Goal: Task Accomplishment & Management: Use online tool/utility

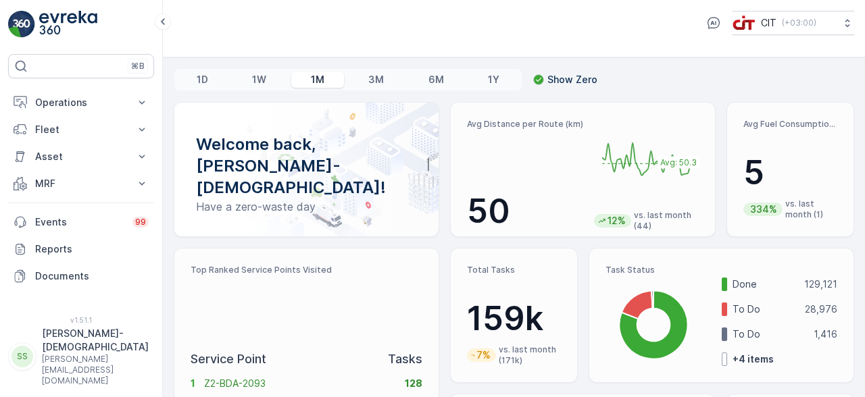
click at [80, 103] on p "Operations" at bounding box center [81, 103] width 92 height 14
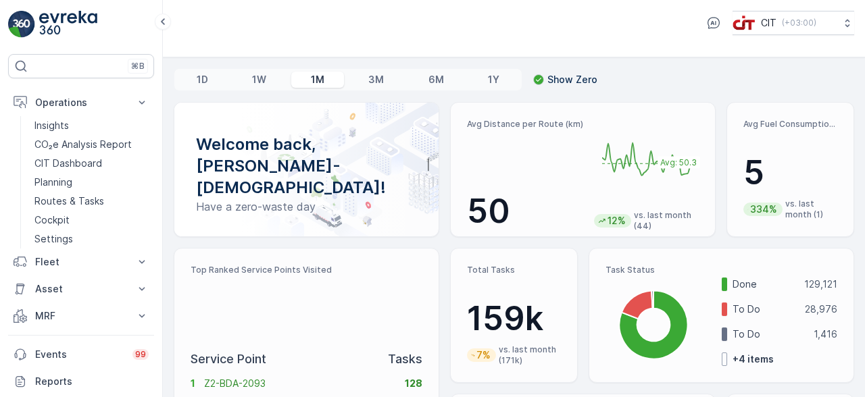
click at [83, 204] on p "Routes & Tasks" at bounding box center [69, 202] width 70 height 14
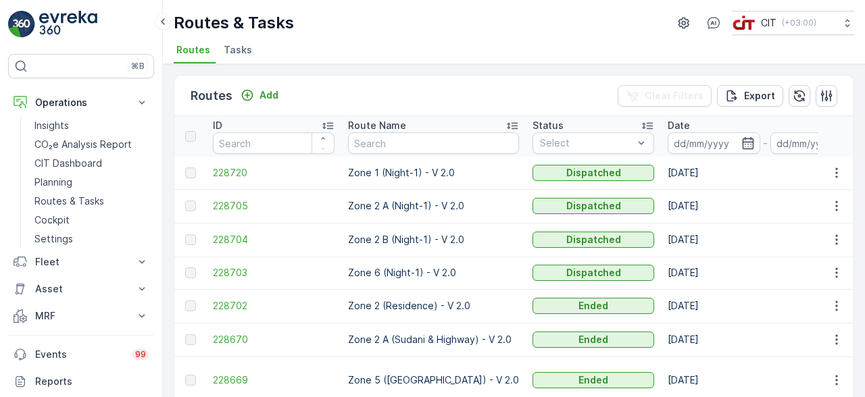
click at [823, 95] on icon "button" at bounding box center [826, 95] width 11 height 11
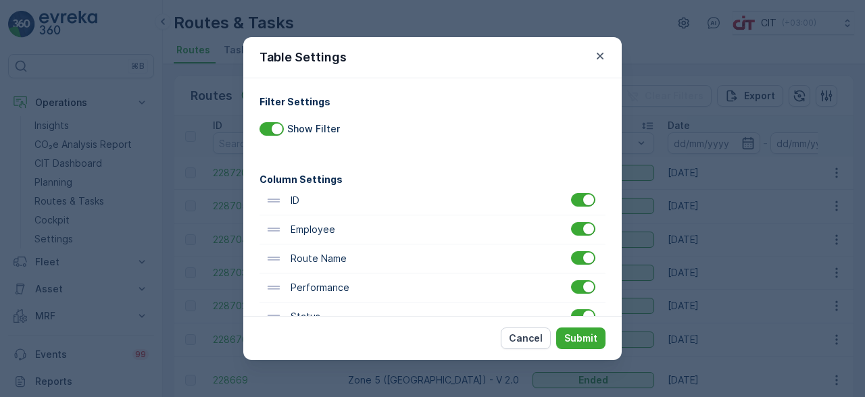
click at [586, 345] on p "Submit" at bounding box center [580, 339] width 33 height 14
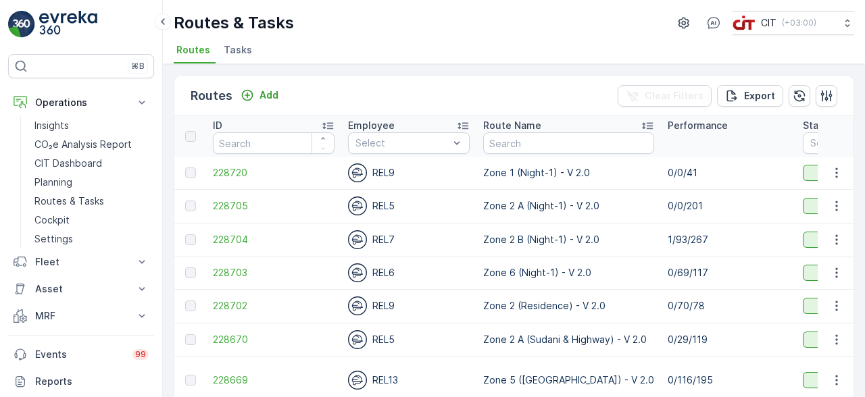
click at [84, 261] on p "Fleet" at bounding box center [81, 262] width 92 height 14
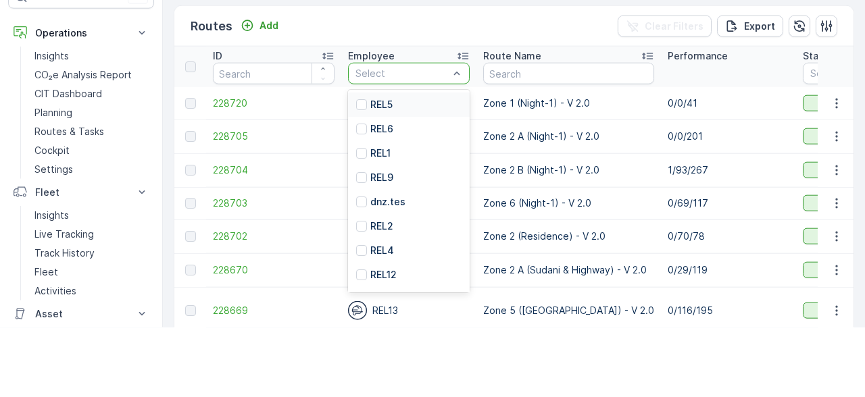
click at [381, 178] on p "REL5" at bounding box center [381, 175] width 22 height 14
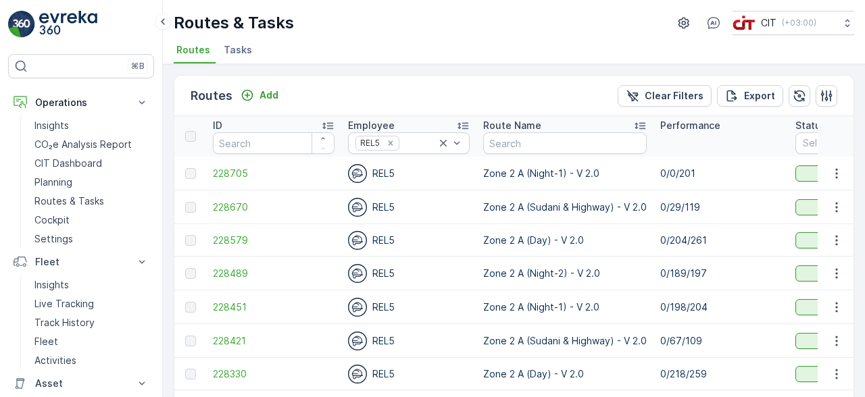
click at [788, 91] on button "button" at bounding box center [799, 96] width 22 height 22
click at [803, 91] on icon "button" at bounding box center [799, 96] width 14 height 14
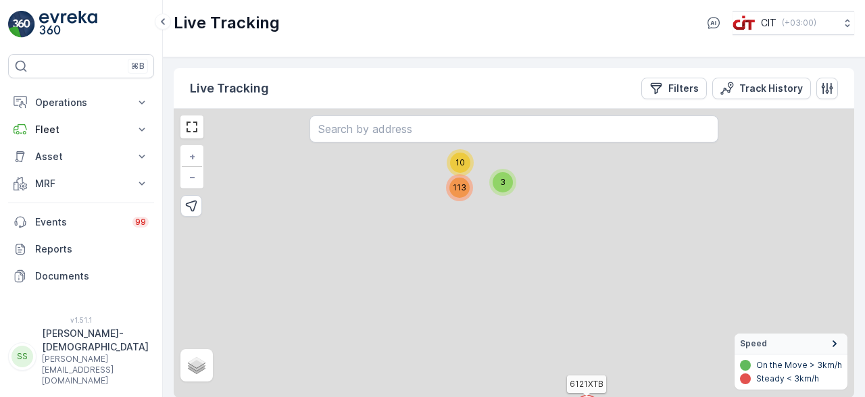
click at [679, 90] on p "Filters" at bounding box center [683, 89] width 30 height 14
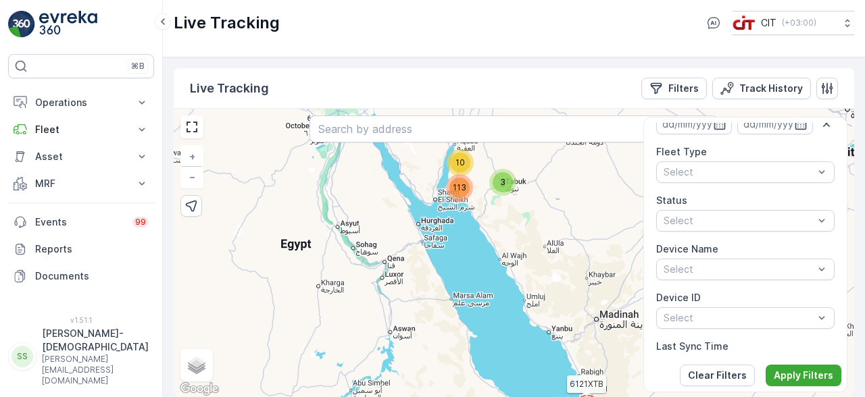
scroll to position [113, 0]
click at [799, 374] on p "Apply Filters" at bounding box center [803, 376] width 59 height 14
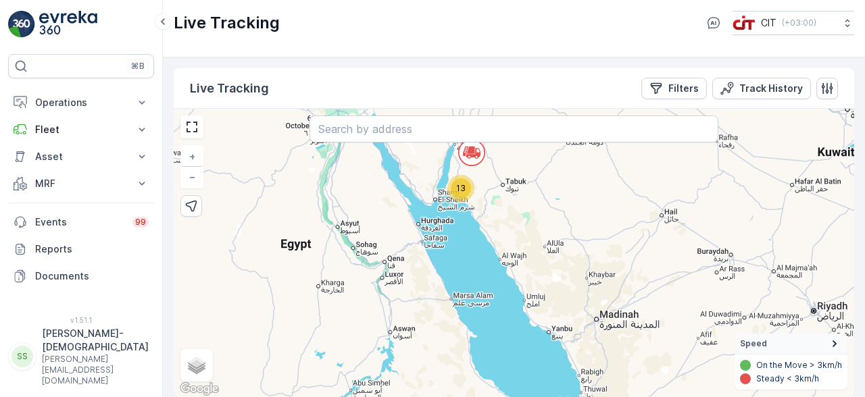
click at [462, 178] on div "13" at bounding box center [461, 188] width 20 height 20
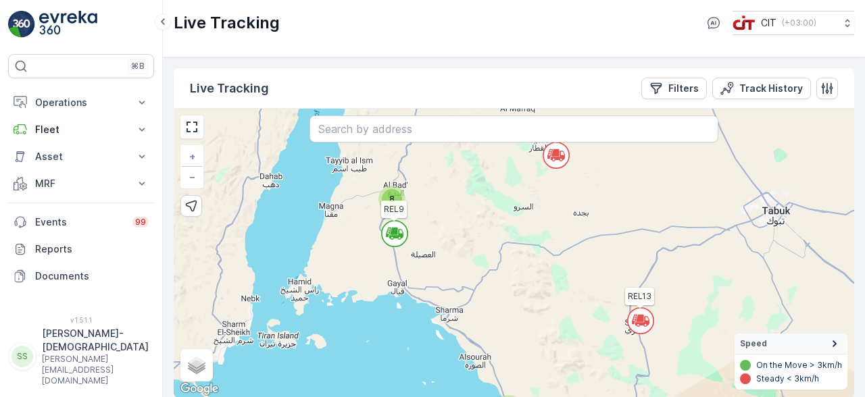
click at [390, 189] on div "8" at bounding box center [392, 199] width 20 height 20
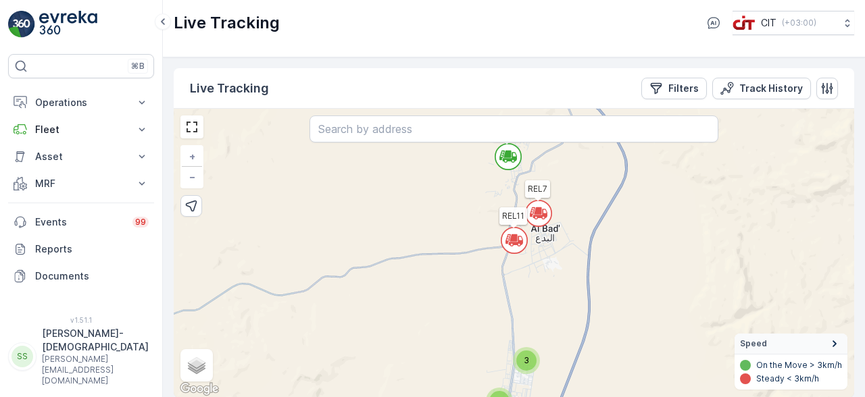
click at [528, 355] on span "3" at bounding box center [526, 360] width 5 height 10
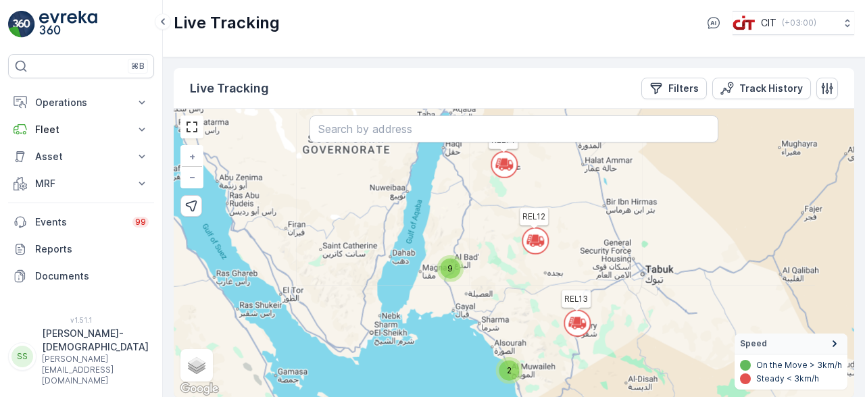
click at [459, 259] on div "9" at bounding box center [450, 269] width 20 height 20
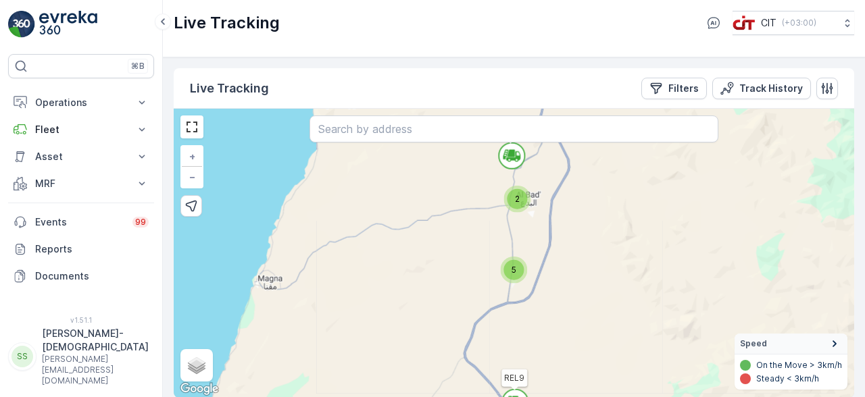
click at [526, 257] on div "5" at bounding box center [513, 270] width 27 height 27
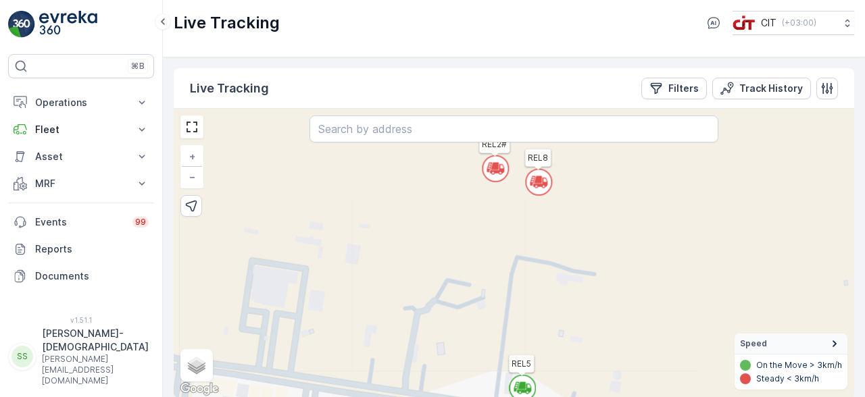
click at [528, 385] on icon at bounding box center [529, 386] width 3 height 3
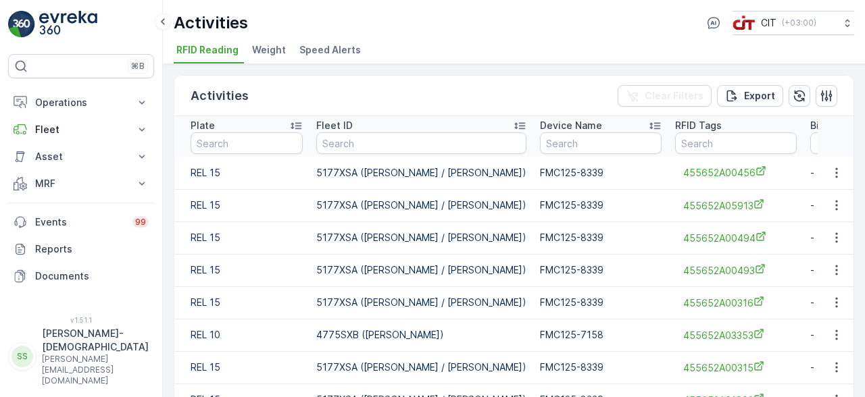
click at [262, 139] on input "text" at bounding box center [247, 143] width 112 height 22
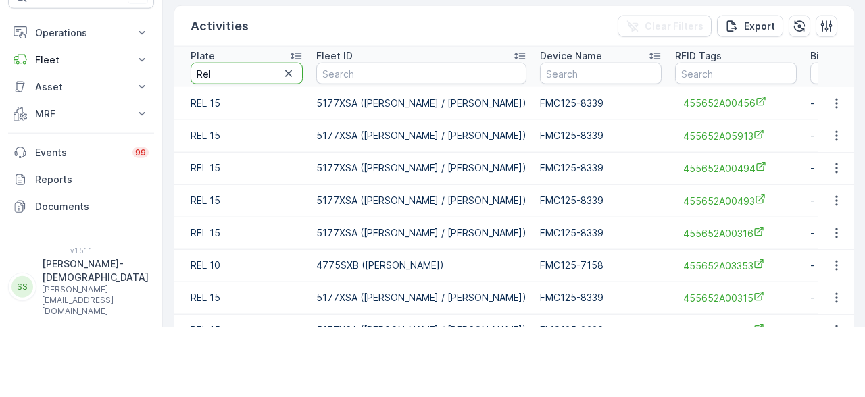
type input "Rel 5"
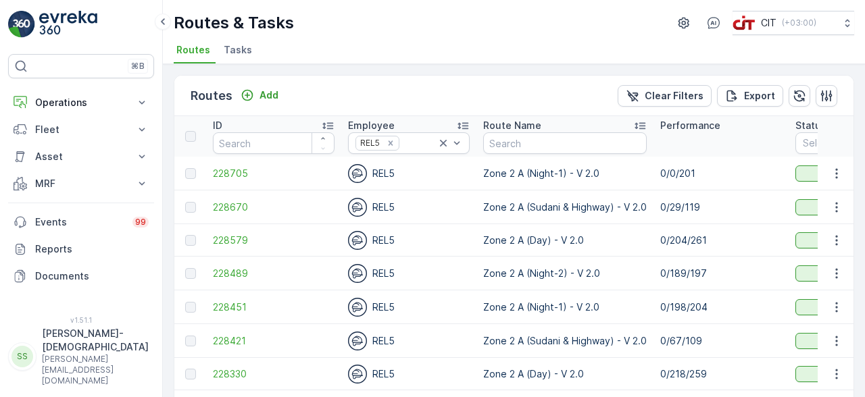
click at [804, 97] on button "button" at bounding box center [799, 96] width 22 height 22
click at [807, 95] on button "button" at bounding box center [799, 96] width 22 height 22
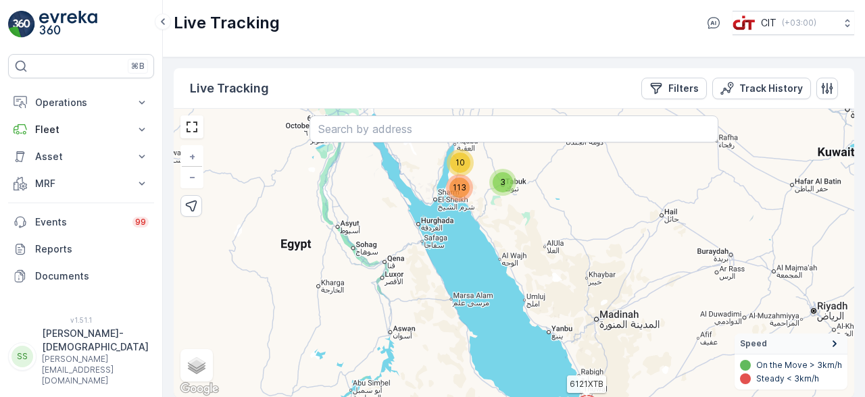
click at [681, 96] on button "Filters" at bounding box center [674, 89] width 66 height 22
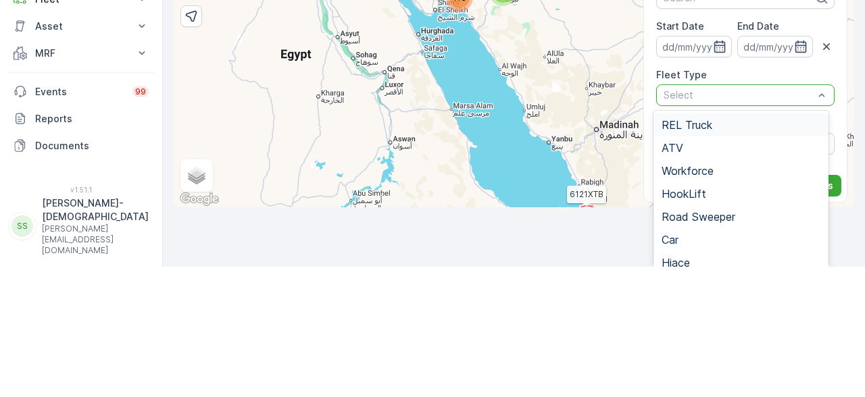
scroll to position [65, 0]
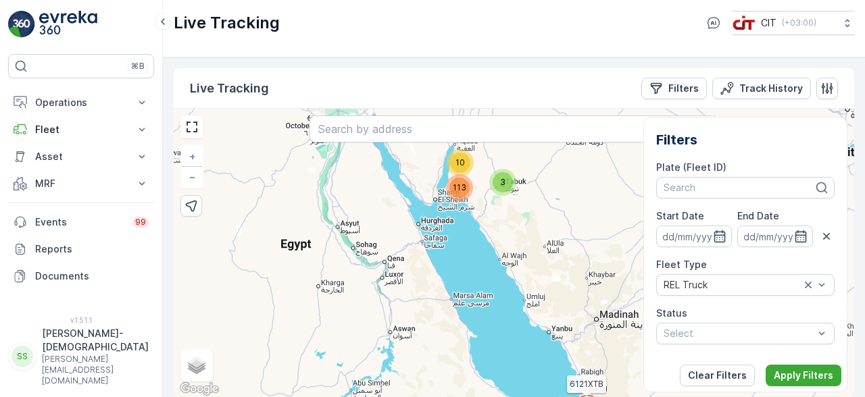
click at [799, 374] on p "Apply Filters" at bounding box center [803, 376] width 59 height 14
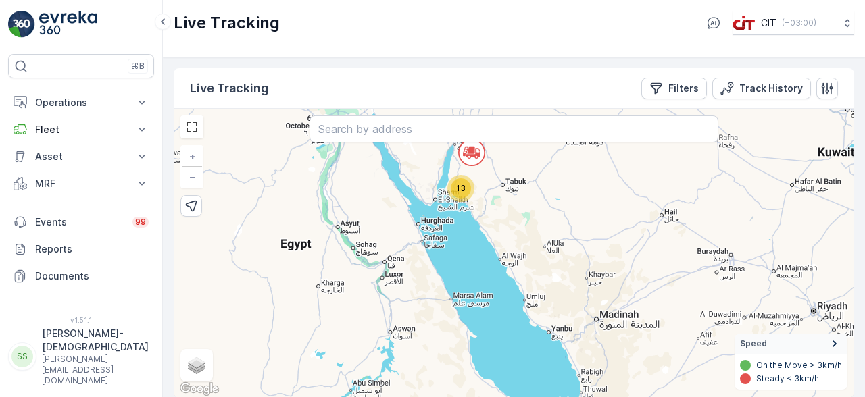
click at [468, 178] on div "13" at bounding box center [461, 188] width 20 height 20
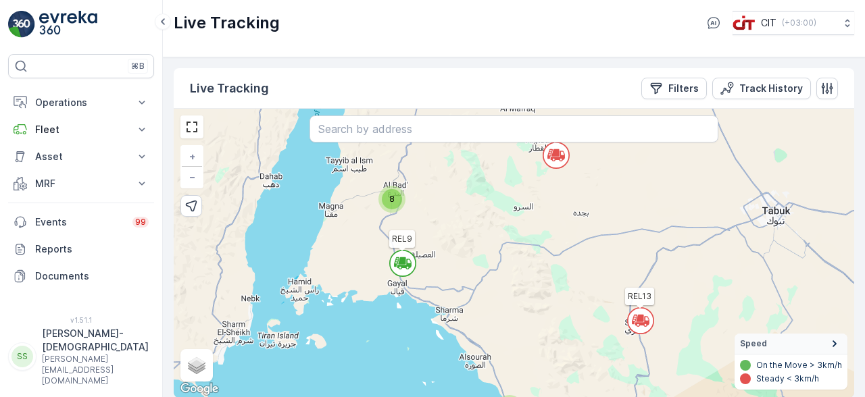
click at [822, 82] on icon "button" at bounding box center [827, 89] width 14 height 14
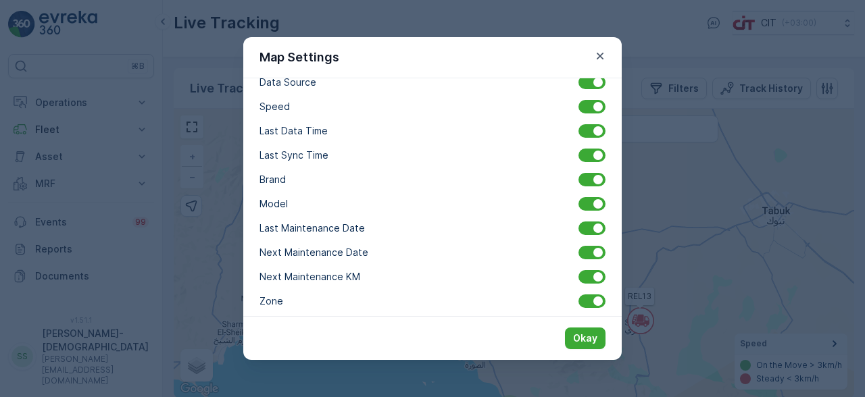
scroll to position [313, 0]
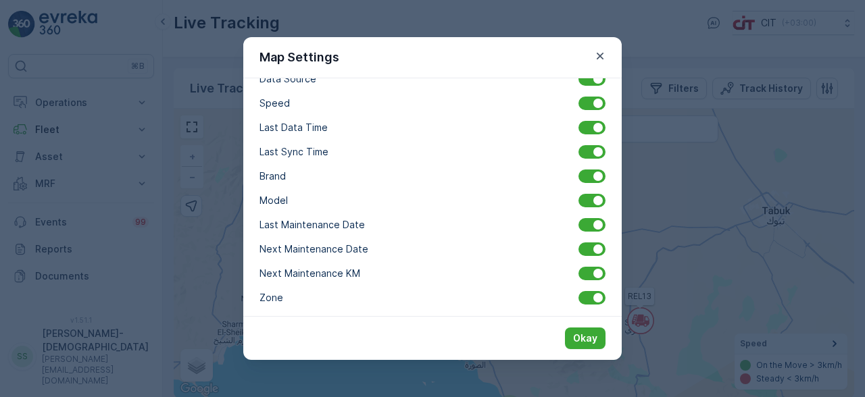
click at [589, 340] on span at bounding box center [591, 347] width 27 height 14
click at [570, 347] on input "checkbox" at bounding box center [570, 347] width 0 height 0
click at [588, 345] on p "Okay" at bounding box center [585, 339] width 24 height 14
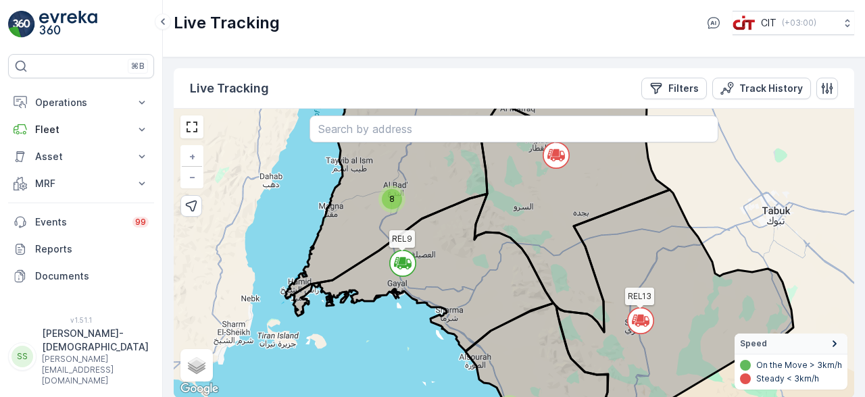
click at [395, 189] on div "8" at bounding box center [392, 199] width 20 height 20
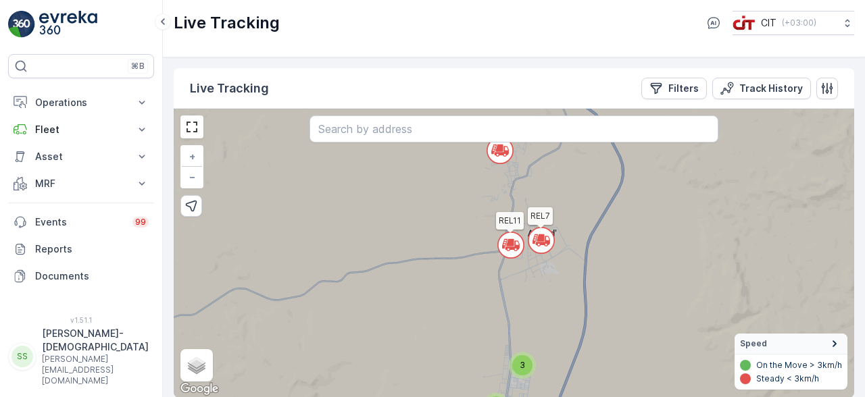
click at [534, 352] on div "3" at bounding box center [522, 365] width 27 height 27
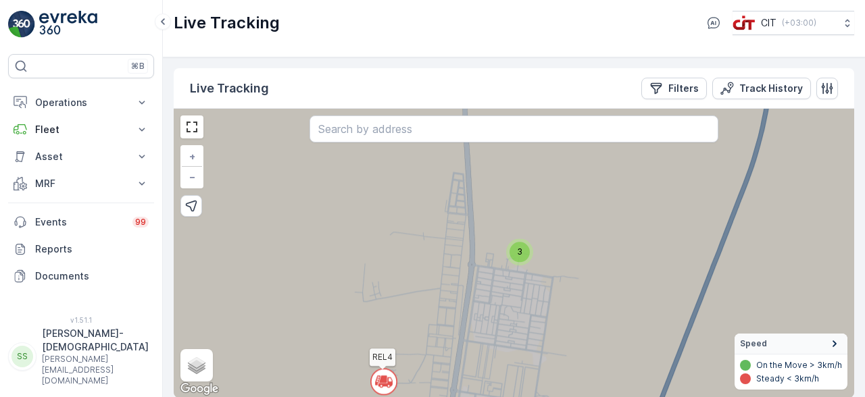
click at [528, 242] on div "3" at bounding box center [519, 252] width 20 height 20
